Goal: Task Accomplishment & Management: Manage account settings

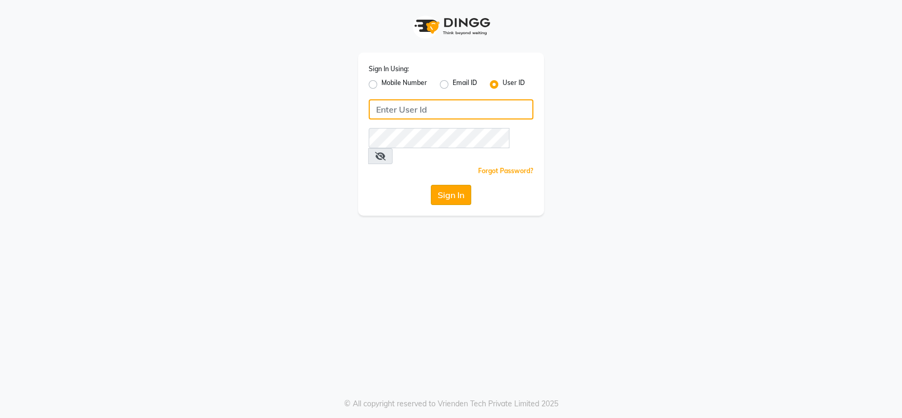
type input "cutnstyle"
click at [458, 185] on button "Sign In" at bounding box center [451, 195] width 40 height 20
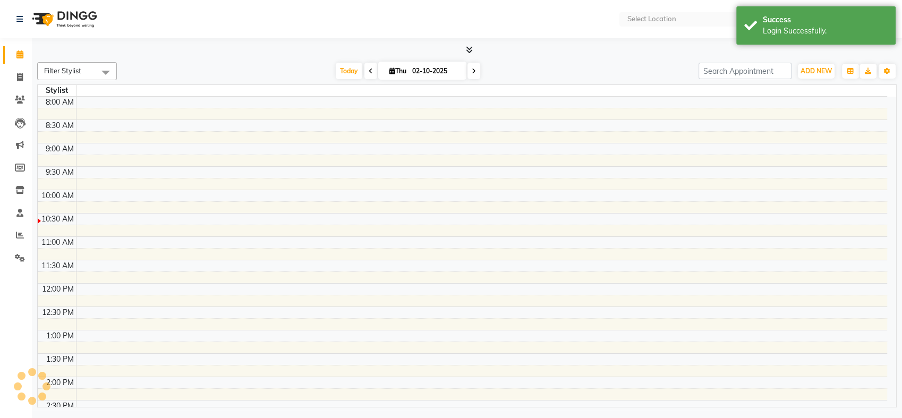
select select "en"
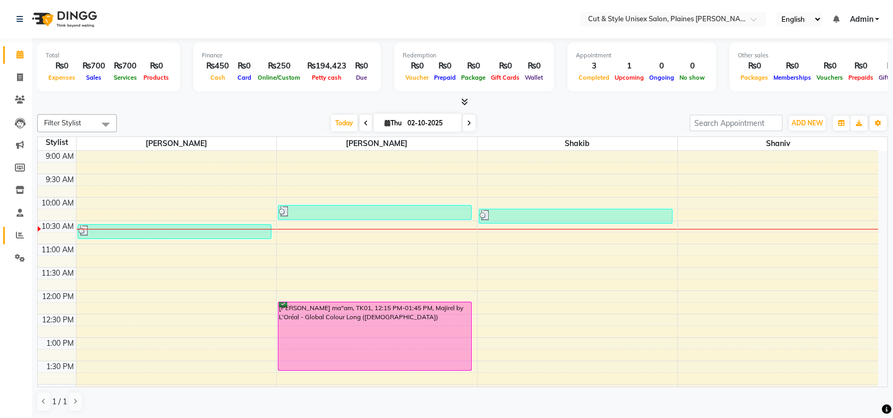
click at [23, 237] on icon at bounding box center [20, 235] width 8 height 8
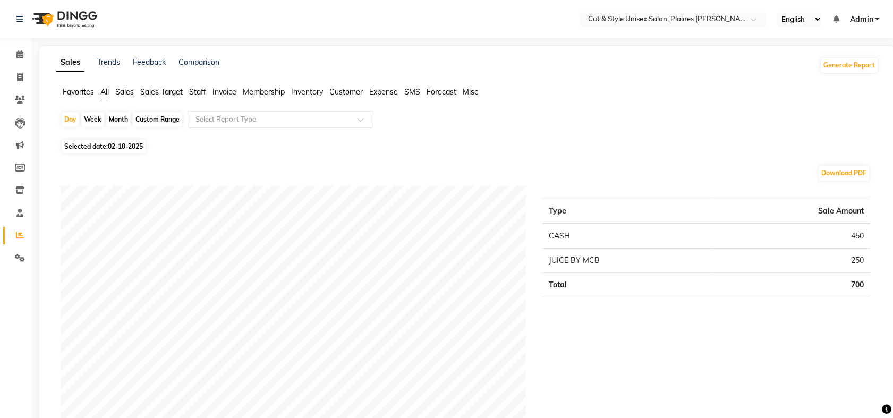
click at [126, 95] on span "Sales" at bounding box center [124, 92] width 19 height 10
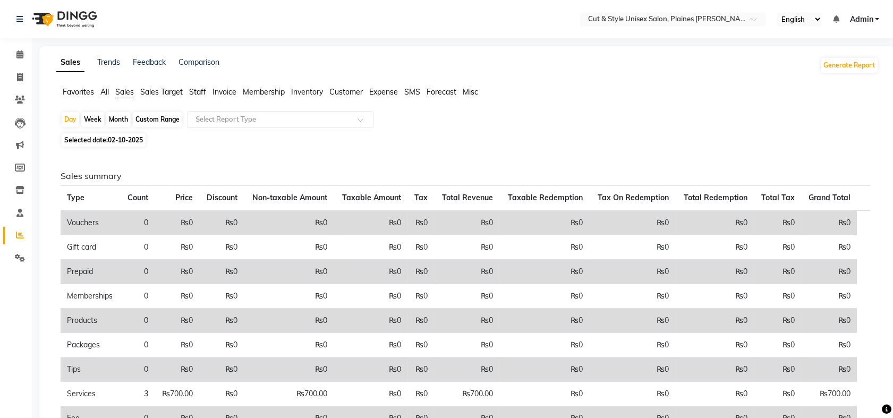
click at [135, 145] on span "Selected date: [DATE]" at bounding box center [104, 139] width 84 height 13
select select "10"
select select "2025"
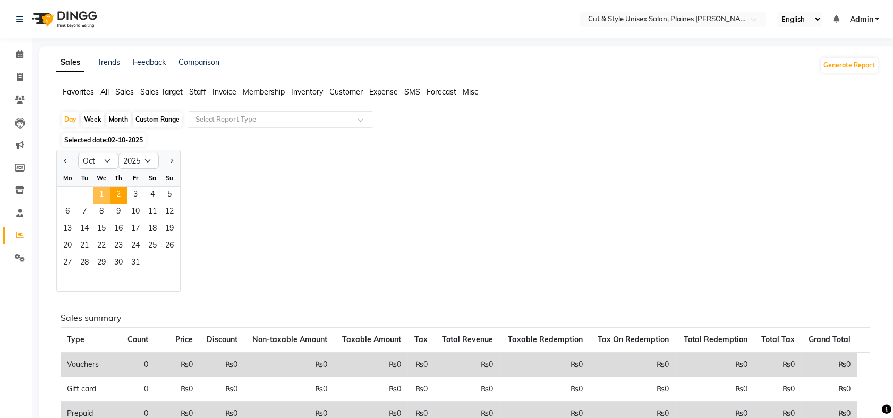
click at [102, 192] on span "1" at bounding box center [101, 195] width 17 height 17
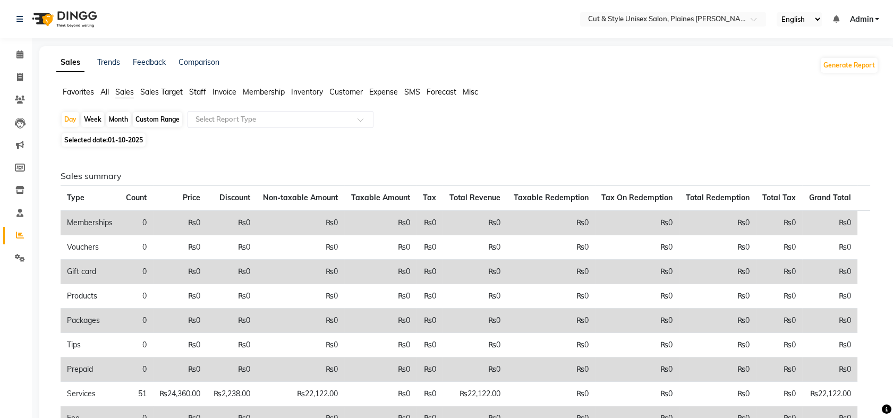
click at [330, 192] on th "Non-taxable Amount" at bounding box center [301, 198] width 88 height 25
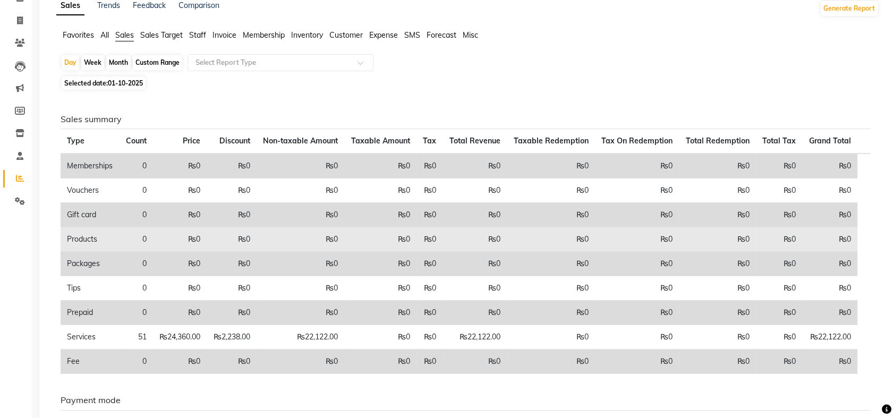
scroll to position [56, 0]
